Goal: Transaction & Acquisition: Purchase product/service

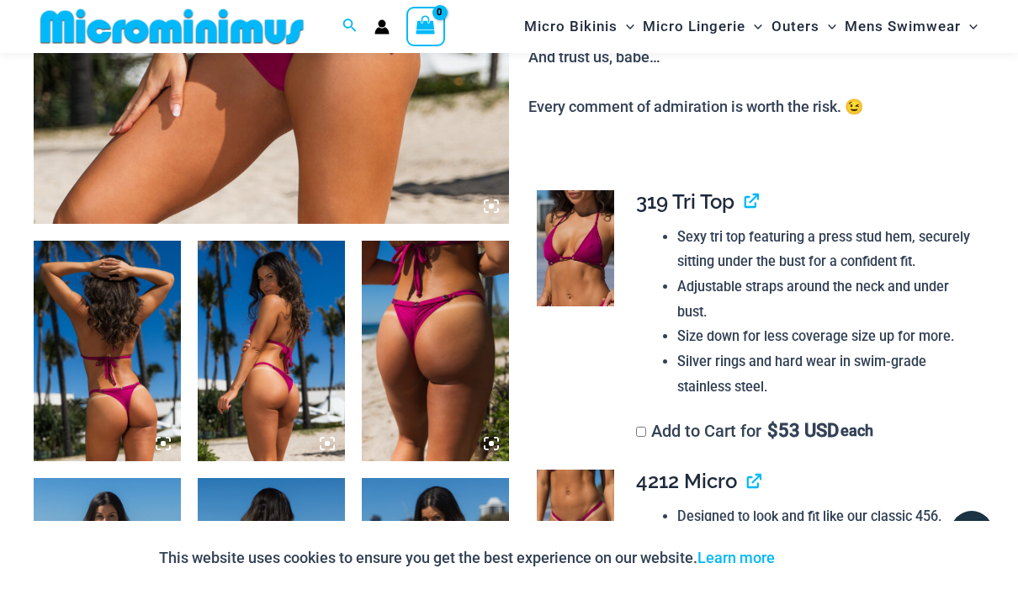
scroll to position [652, 0]
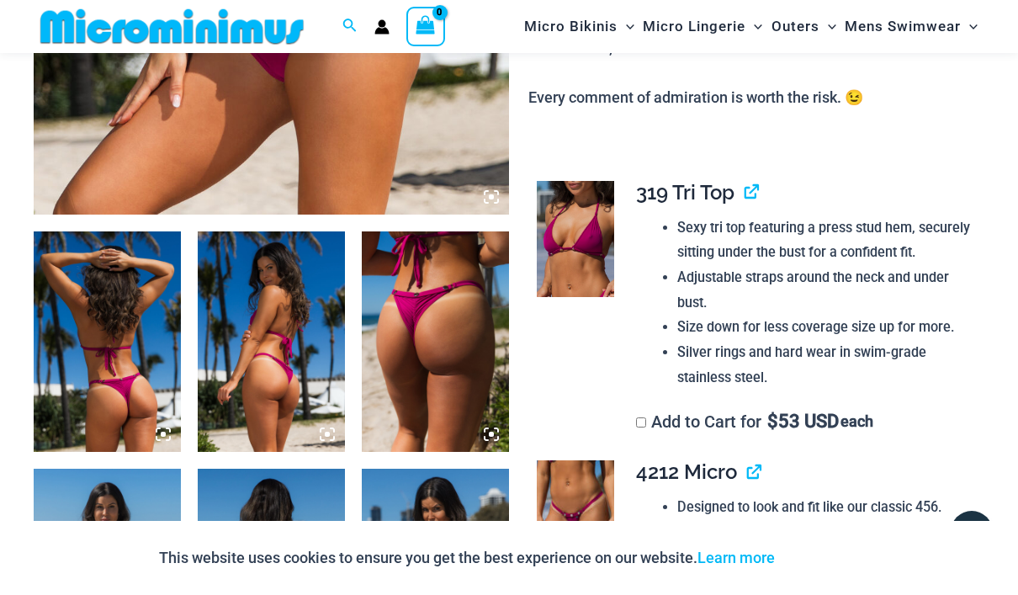
click at [101, 360] on img at bounding box center [107, 341] width 147 height 221
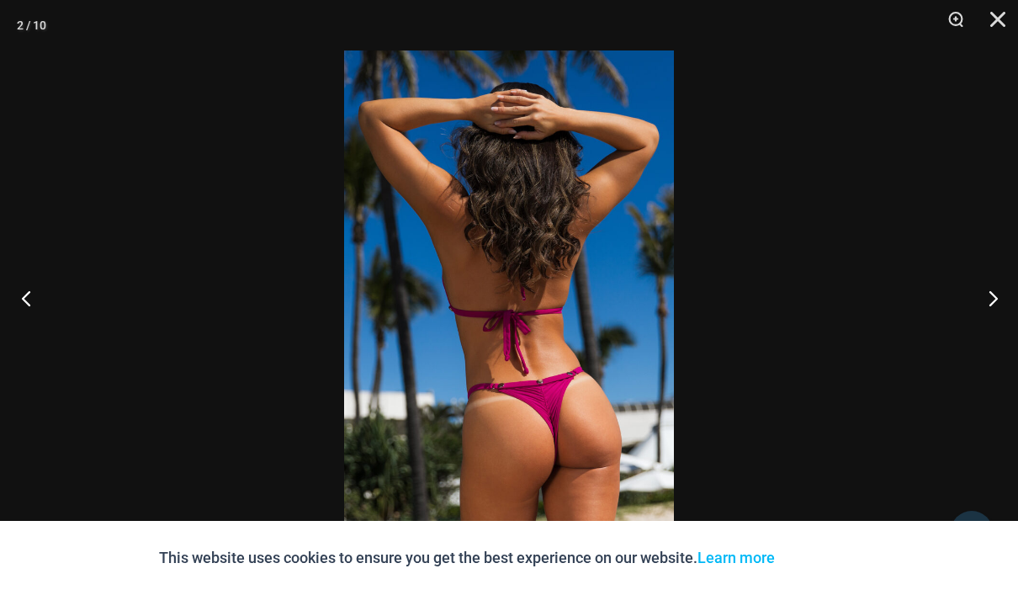
click at [28, 296] on button "Previous" at bounding box center [31, 298] width 63 height 84
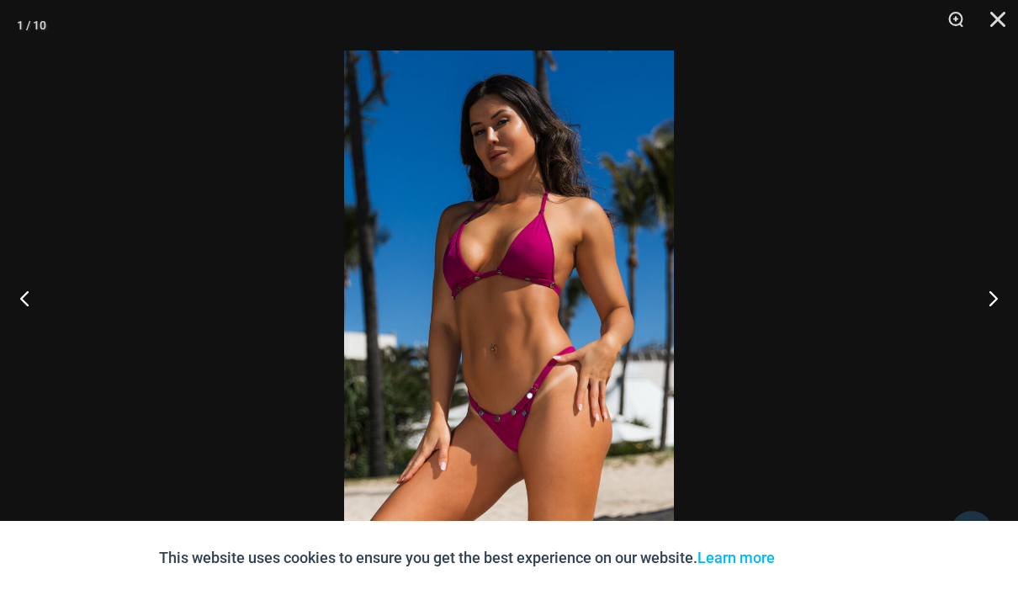
click at [532, 255] on img at bounding box center [509, 297] width 330 height 494
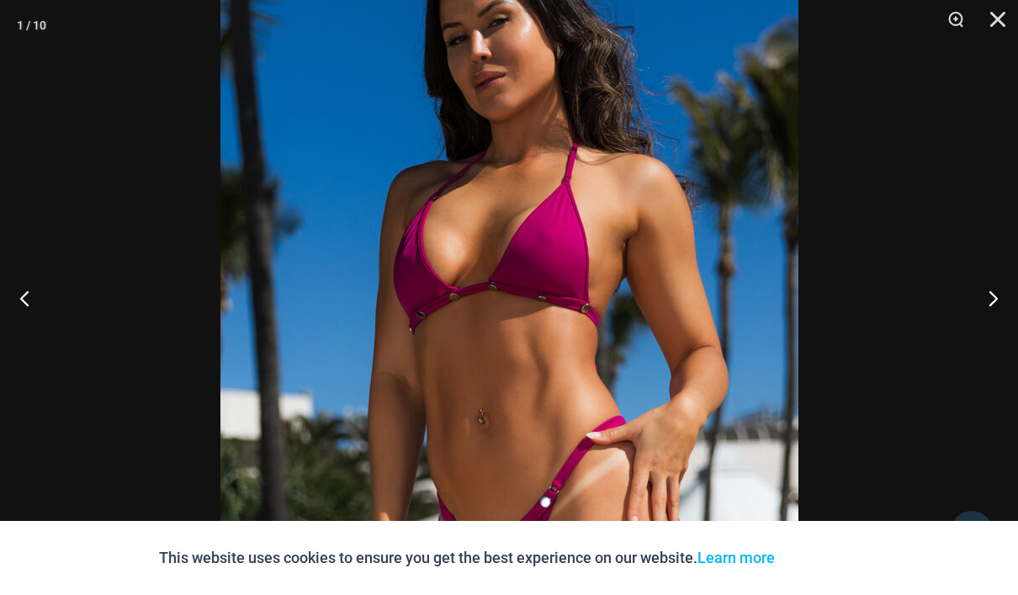
click at [532, 255] on img at bounding box center [509, 330] width 578 height 866
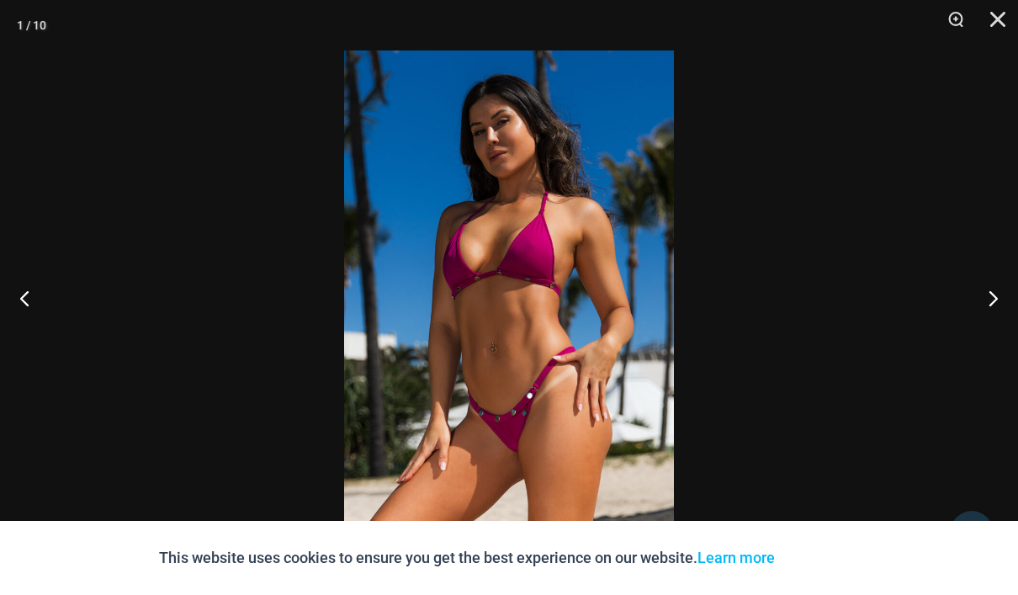
click at [532, 255] on img at bounding box center [509, 297] width 330 height 494
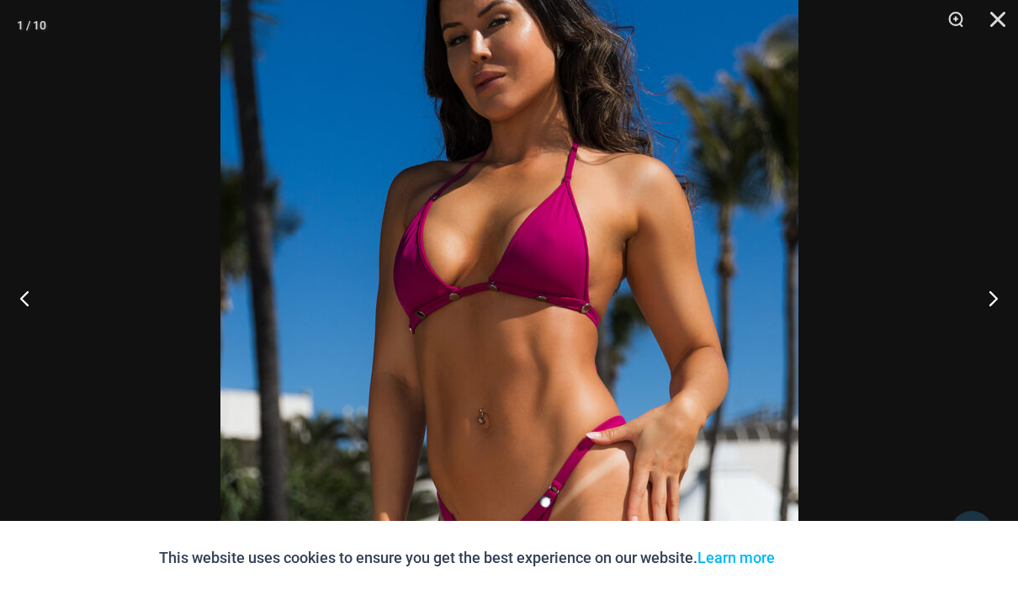
click at [532, 255] on img at bounding box center [509, 330] width 578 height 866
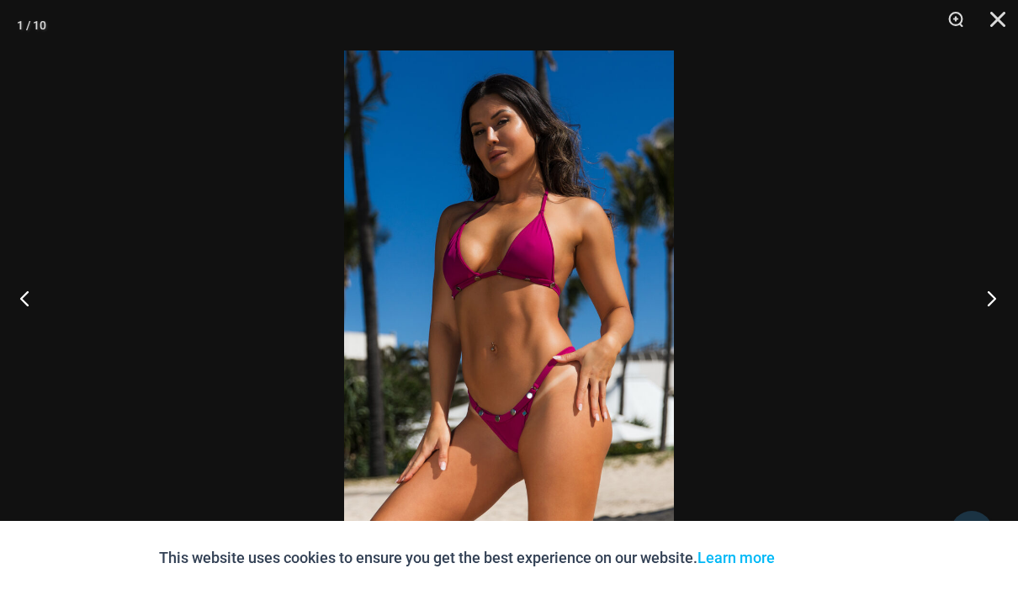
click at [997, 294] on button "Next" at bounding box center [986, 298] width 63 height 84
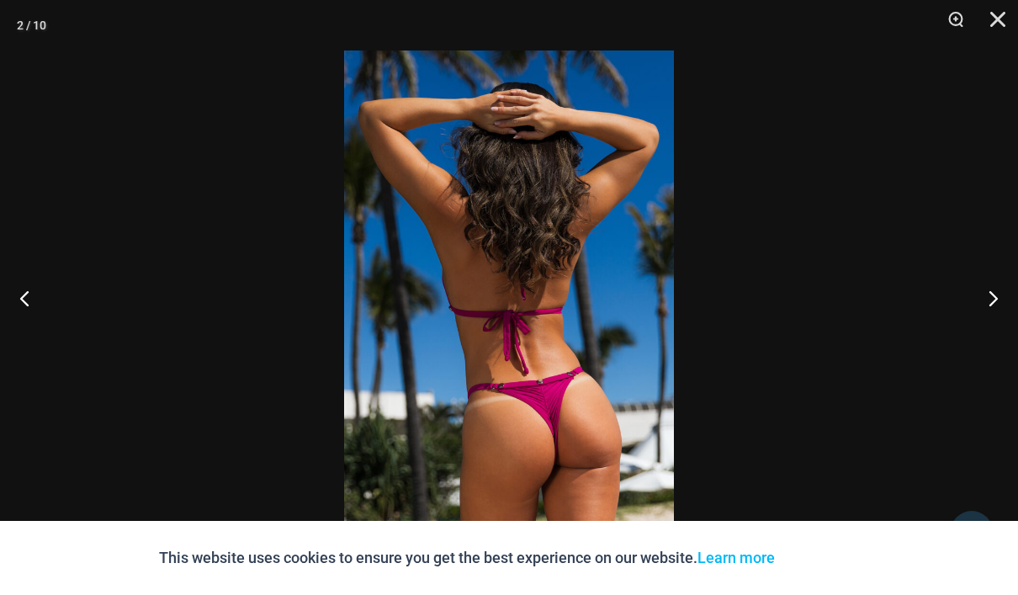
click at [588, 418] on img at bounding box center [509, 297] width 330 height 494
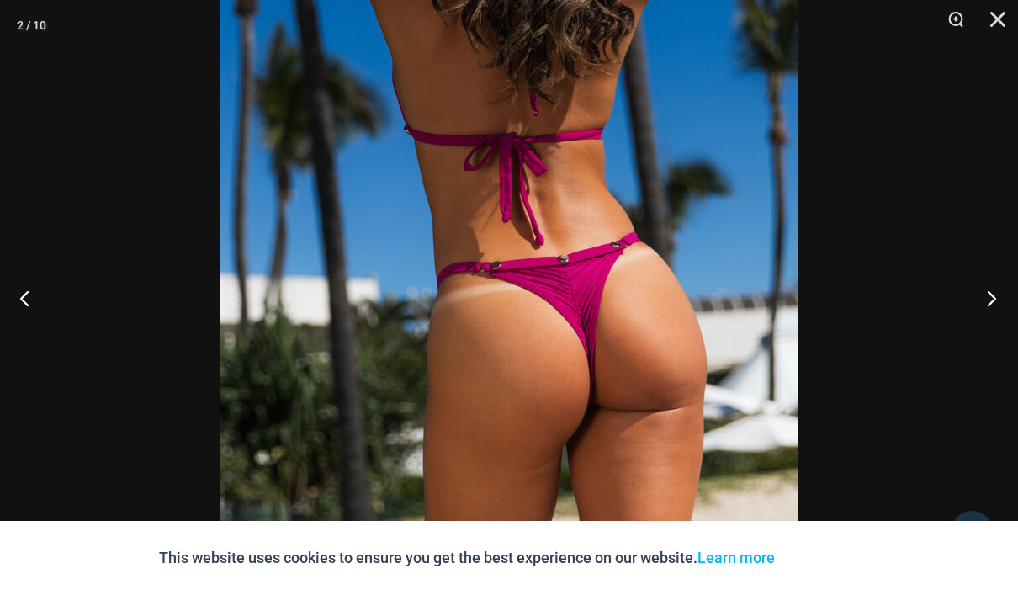
click at [990, 299] on button "Next" at bounding box center [986, 298] width 63 height 84
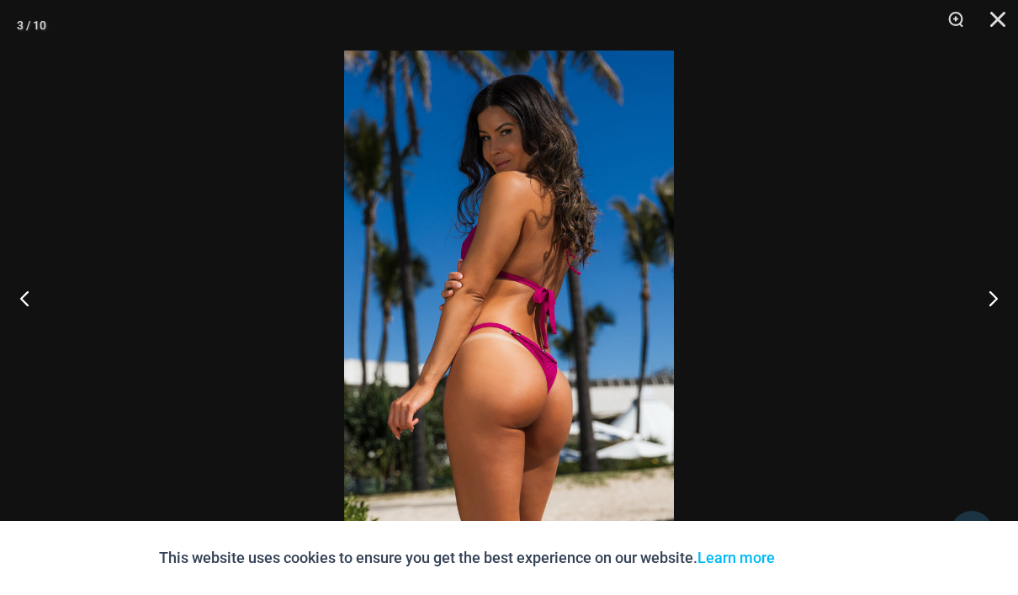
click at [840, 345] on div at bounding box center [509, 297] width 1018 height 595
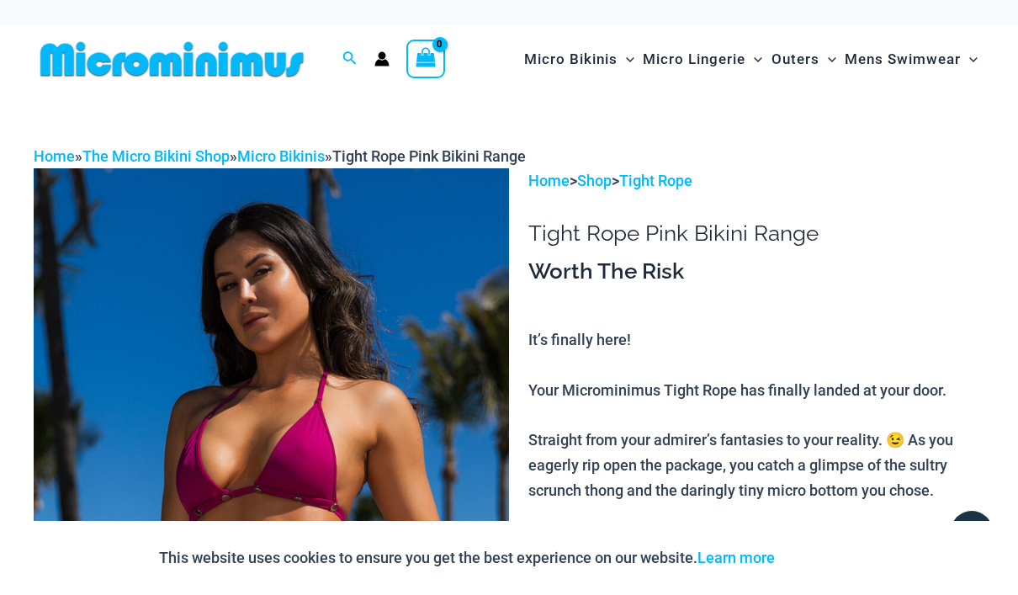
scroll to position [0, 0]
